Goal: Share content: Share content

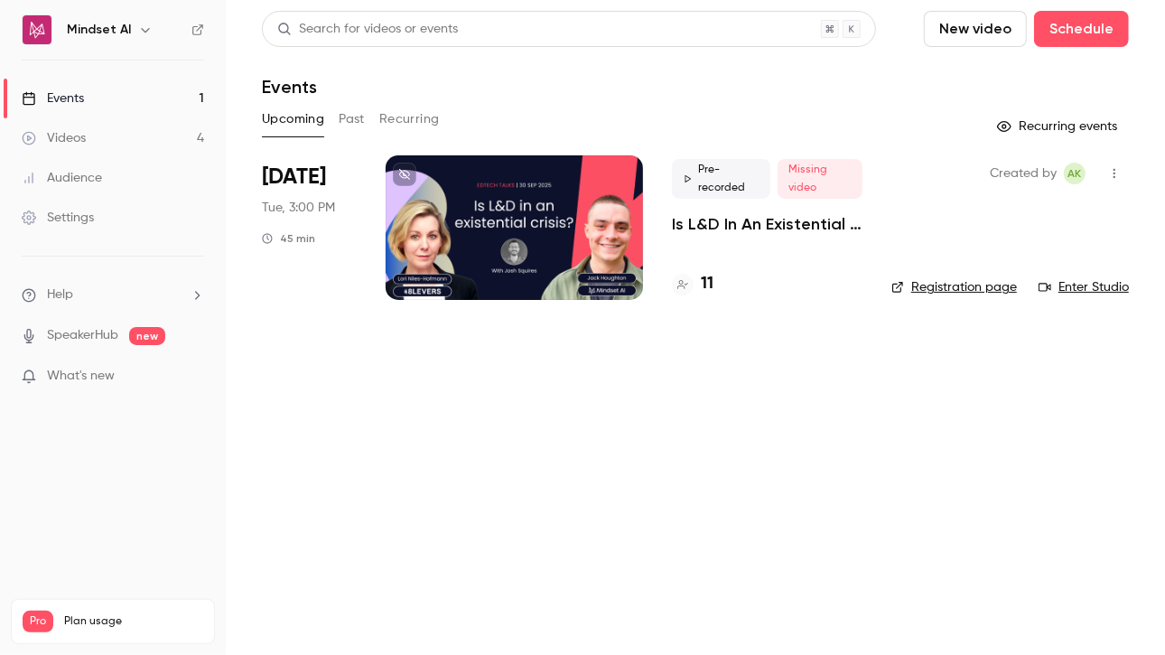
click at [754, 240] on div "Pre-recorded Missing video Is L&D In An Existential Crisis? | EdTech Talks EP1 …" at bounding box center [767, 227] width 191 height 144
click at [787, 214] on p "Is L&D In An Existential Crisis? | EdTech Talks EP1" at bounding box center [767, 224] width 191 height 22
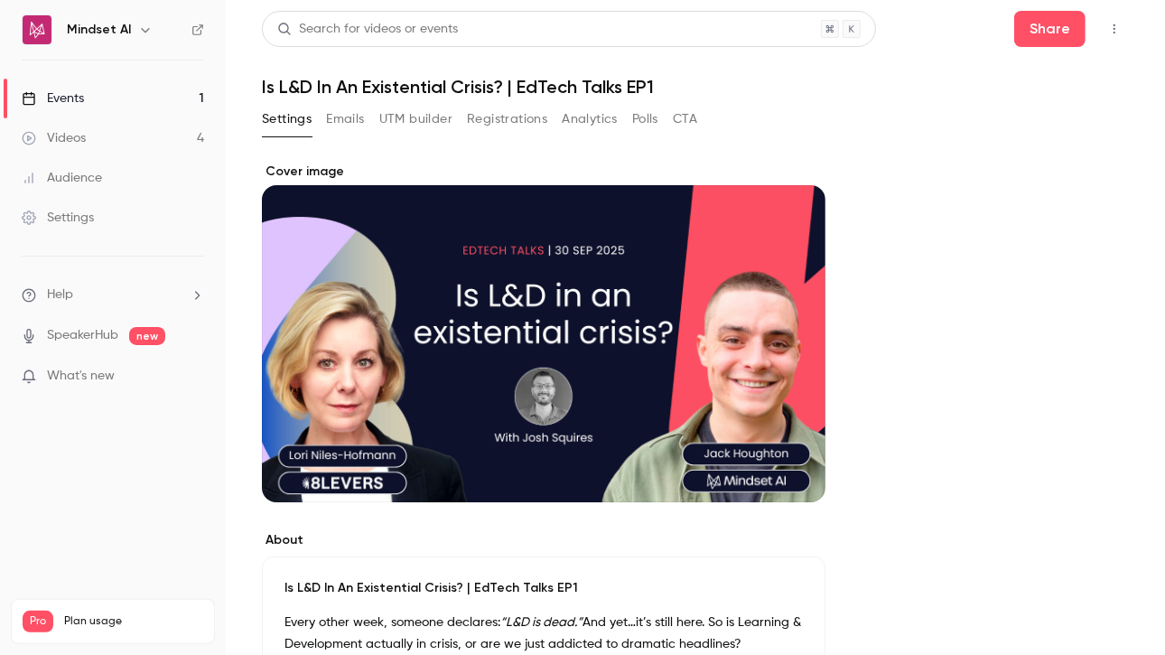
click at [652, 122] on button "Polls" at bounding box center [645, 119] width 26 height 29
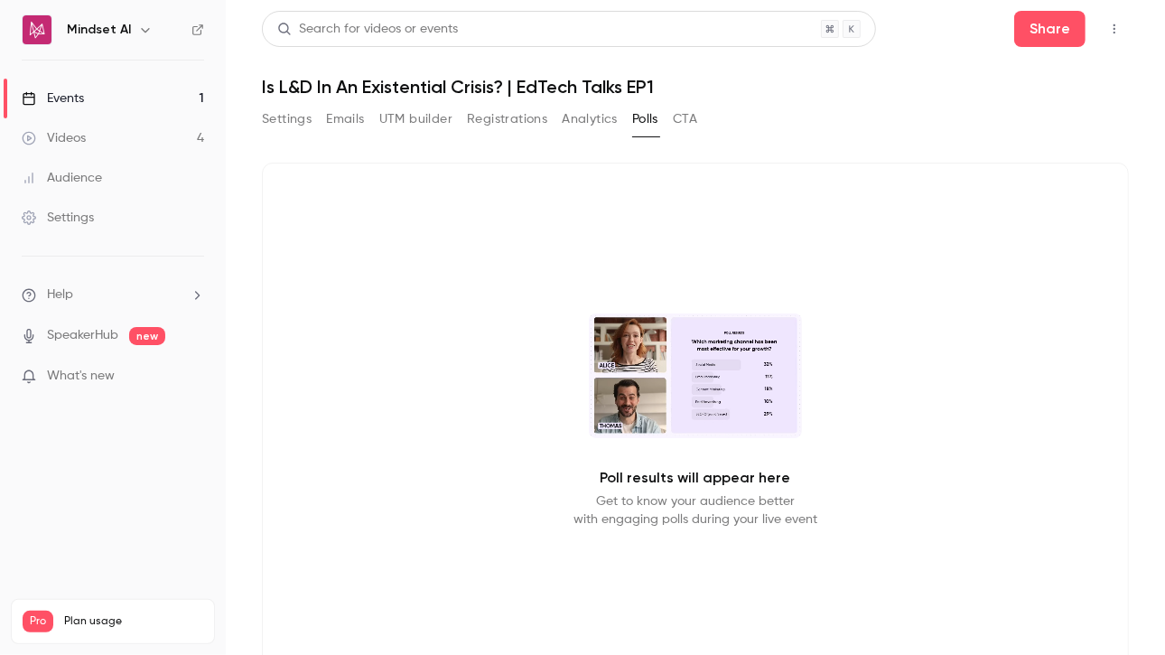
click at [603, 126] on button "Analytics" at bounding box center [590, 119] width 56 height 29
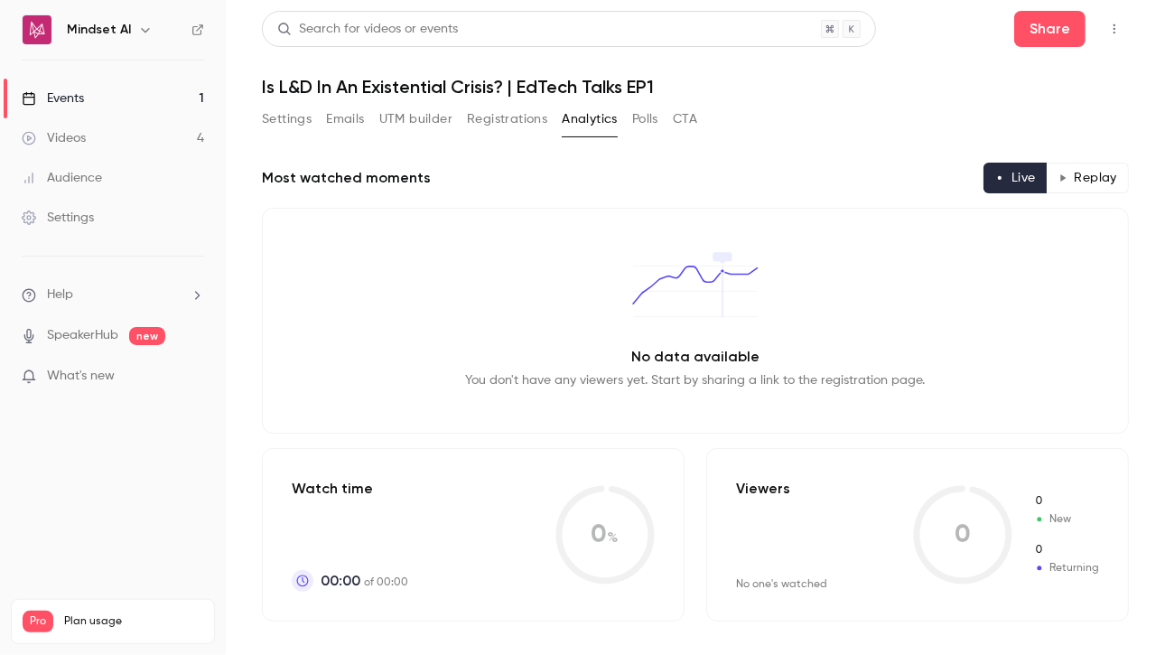
click at [521, 121] on button "Registrations" at bounding box center [507, 119] width 80 height 29
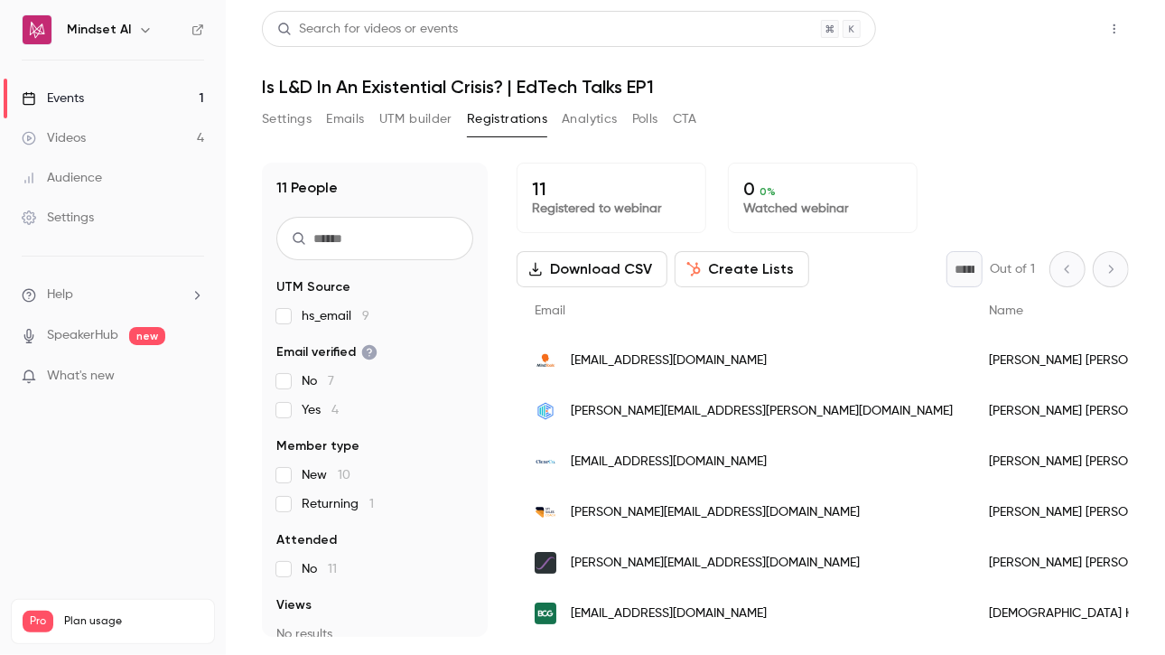
click at [1049, 44] on button "Share" at bounding box center [1049, 29] width 71 height 36
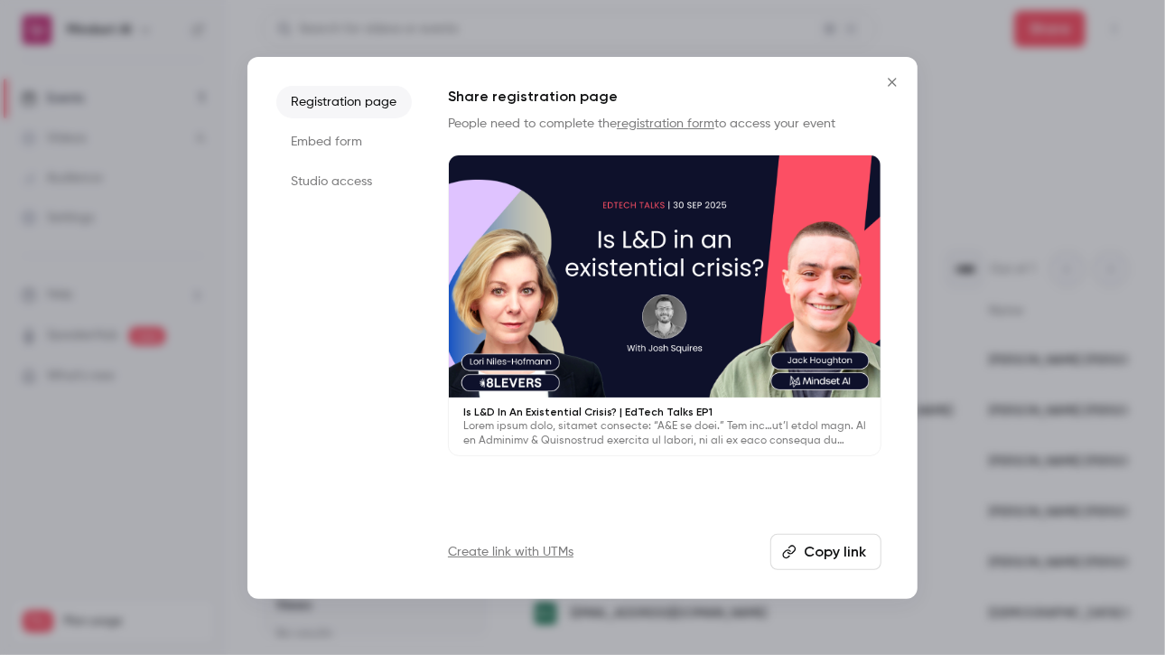
click at [851, 563] on button "Copy link" at bounding box center [825, 552] width 111 height 36
click at [851, 558] on button "Copied!" at bounding box center [830, 552] width 104 height 36
click at [1010, 377] on div at bounding box center [582, 327] width 1165 height 655
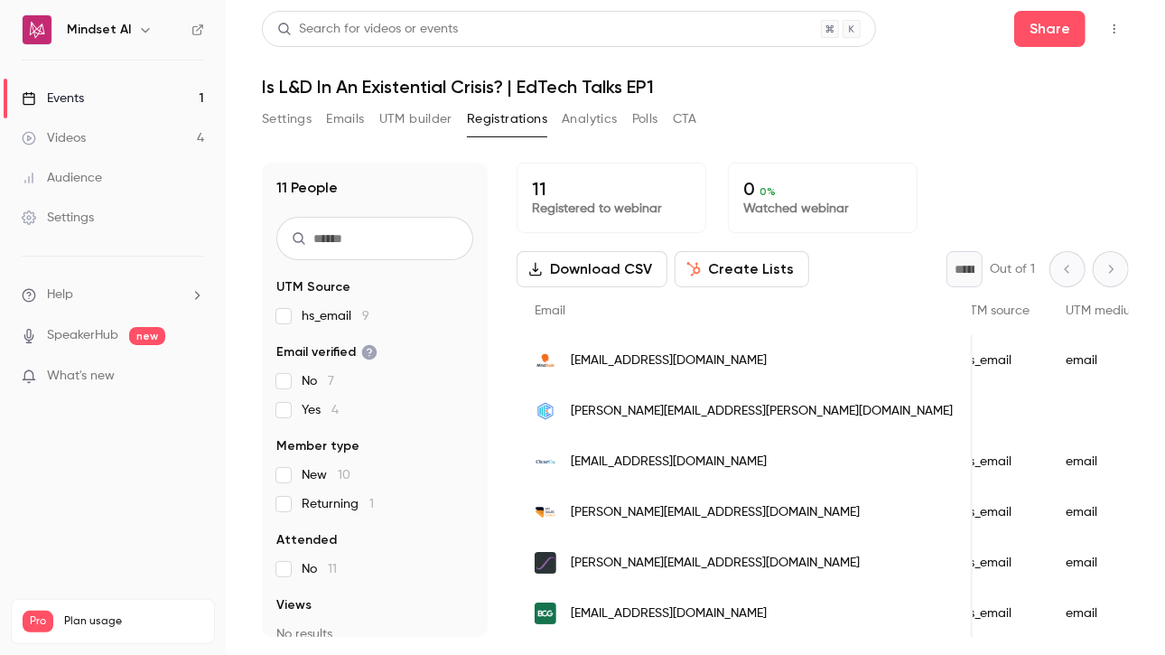
click at [300, 132] on button "Settings" at bounding box center [287, 119] width 50 height 29
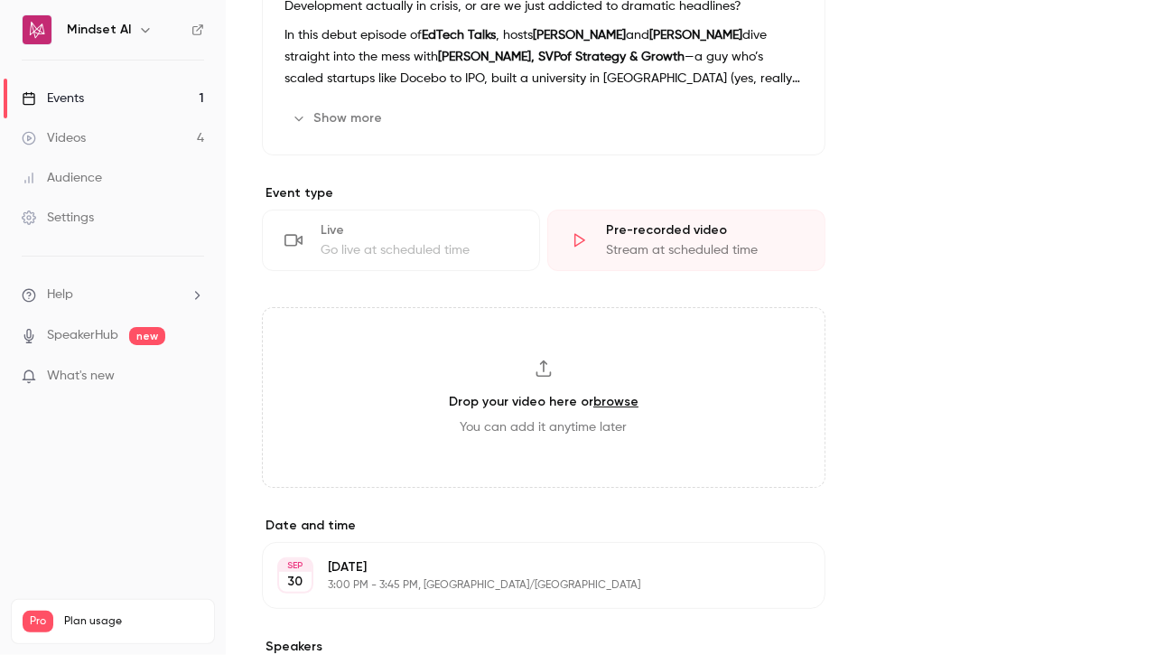
scroll to position [662, 0]
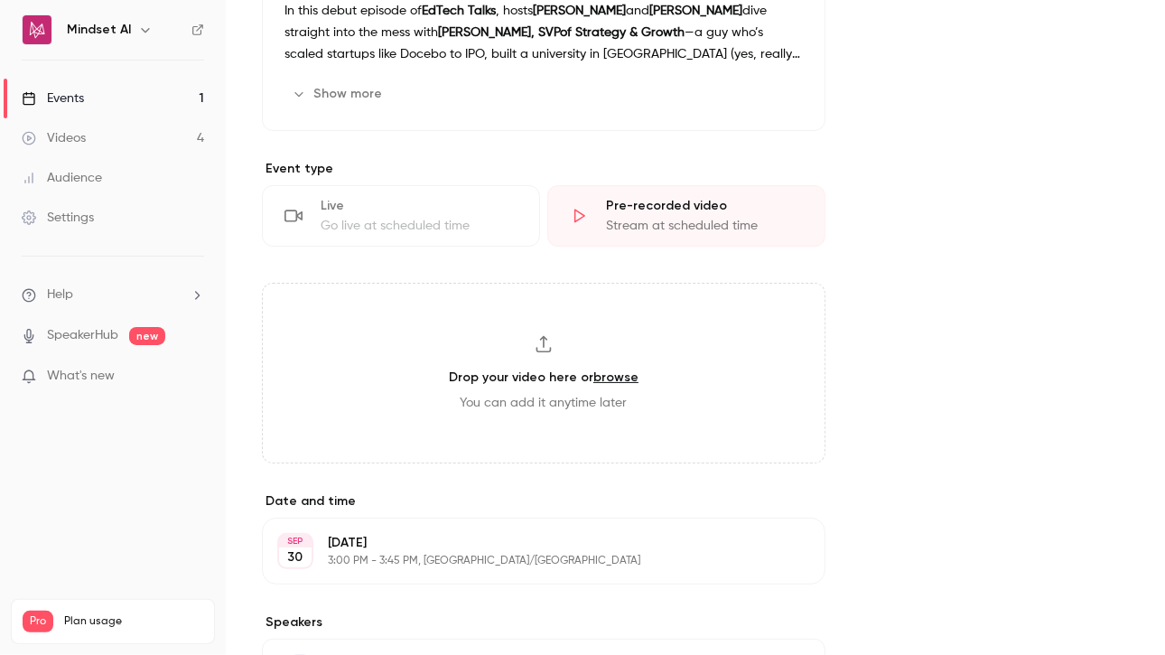
click at [416, 194] on div "Live Go live at scheduled time" at bounding box center [401, 215] width 278 height 61
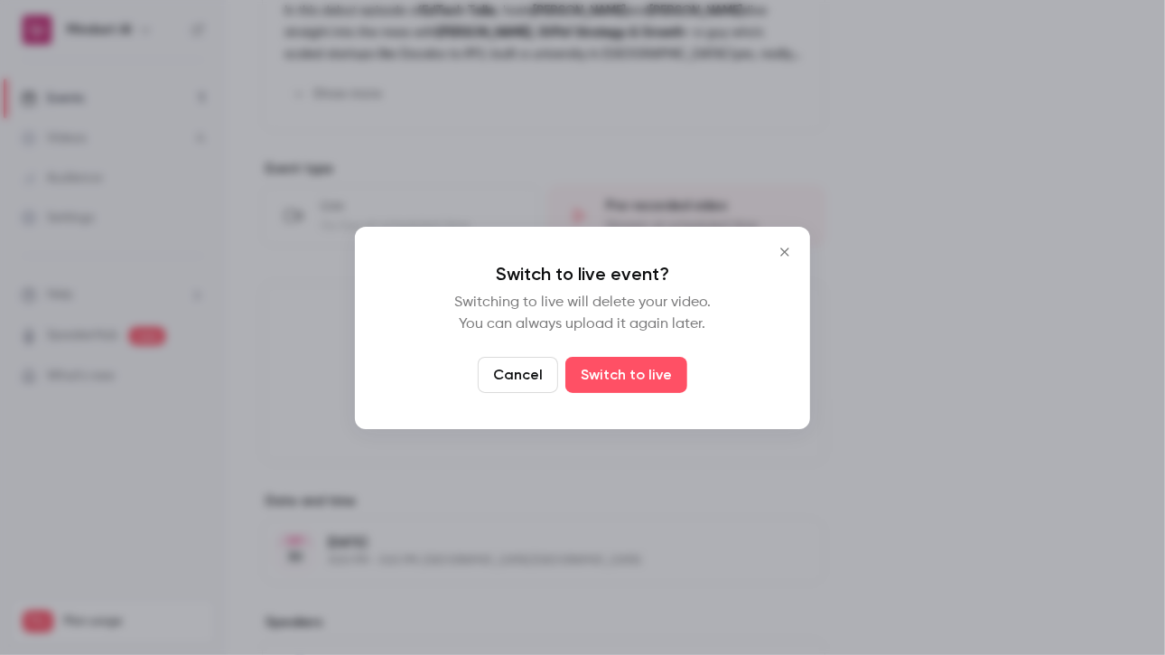
click at [607, 159] on div at bounding box center [582, 327] width 1165 height 655
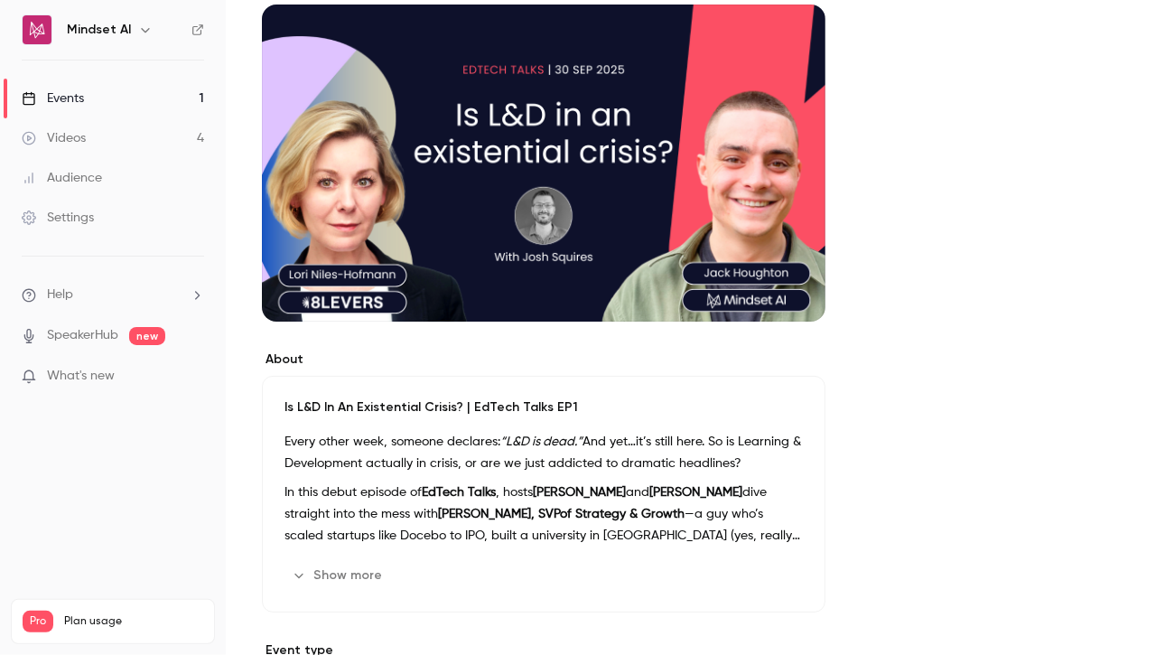
scroll to position [0, 0]
